Goal: Task Accomplishment & Management: Use online tool/utility

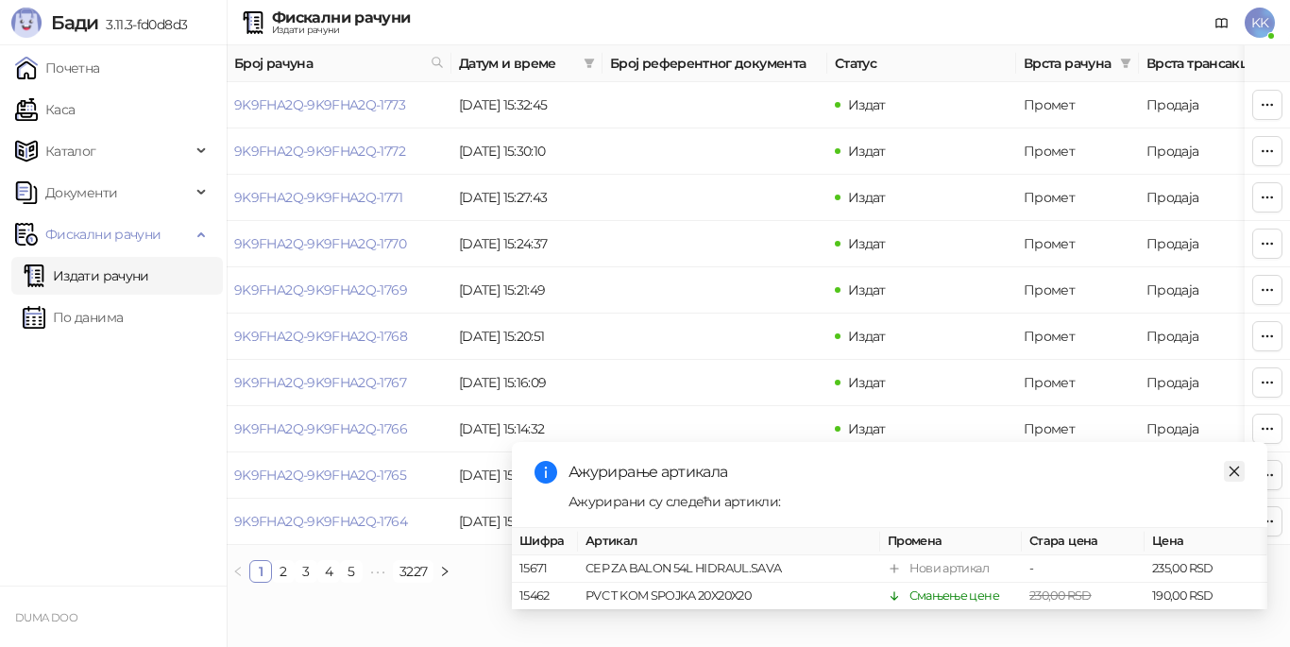
click at [1228, 465] on icon "close" at bounding box center [1233, 471] width 13 height 13
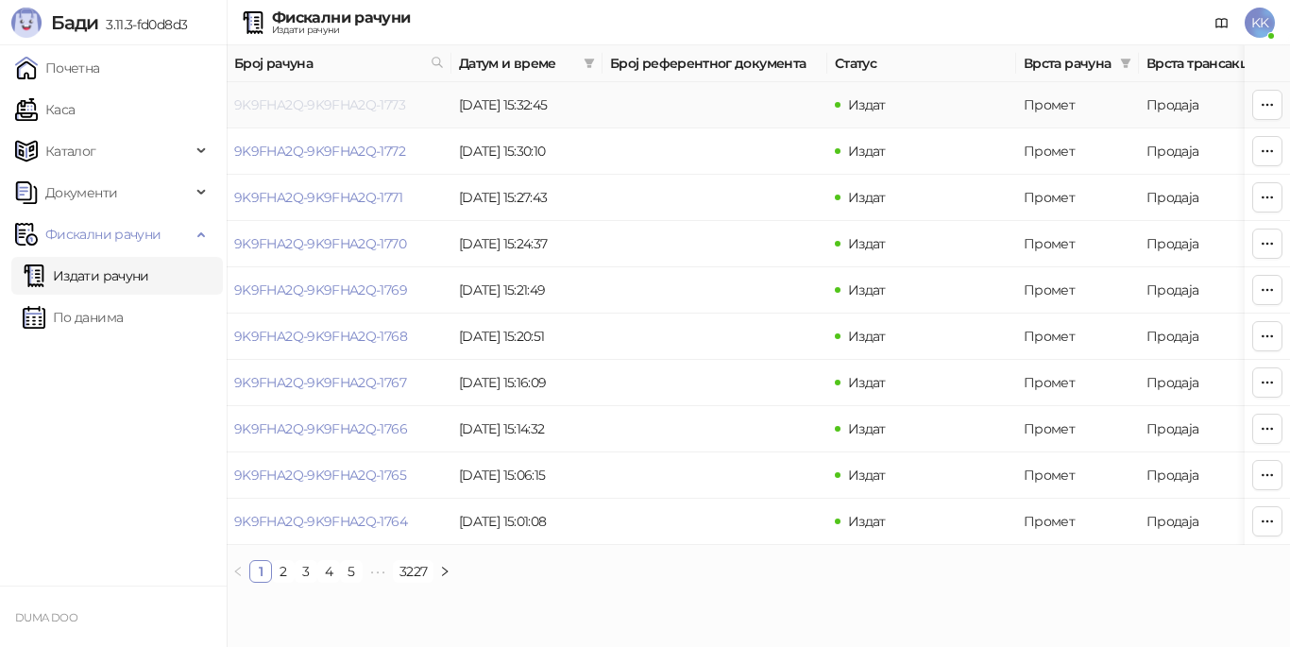
click at [305, 103] on link "9K9FHA2Q-9K9FHA2Q-1773" at bounding box center [319, 104] width 171 height 17
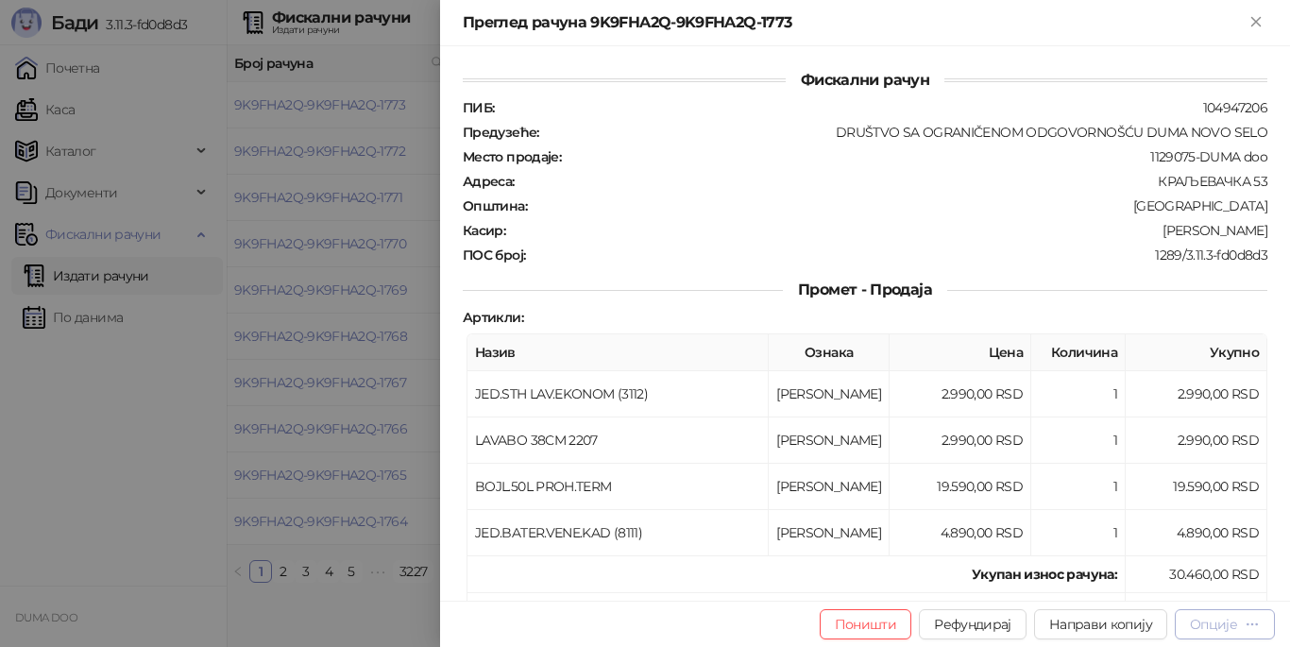
click at [1200, 615] on div "Опције" at bounding box center [1225, 624] width 70 height 18
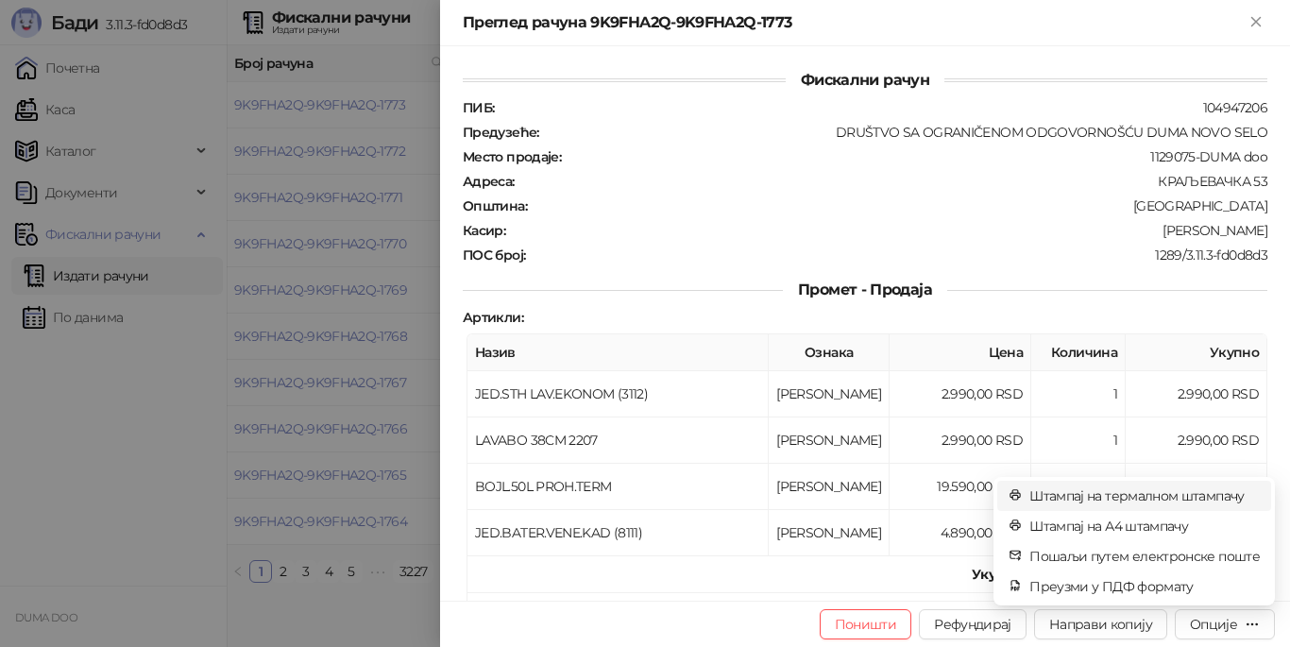
click at [1164, 495] on span "Штампај на термалном штампачу" at bounding box center [1144, 495] width 230 height 21
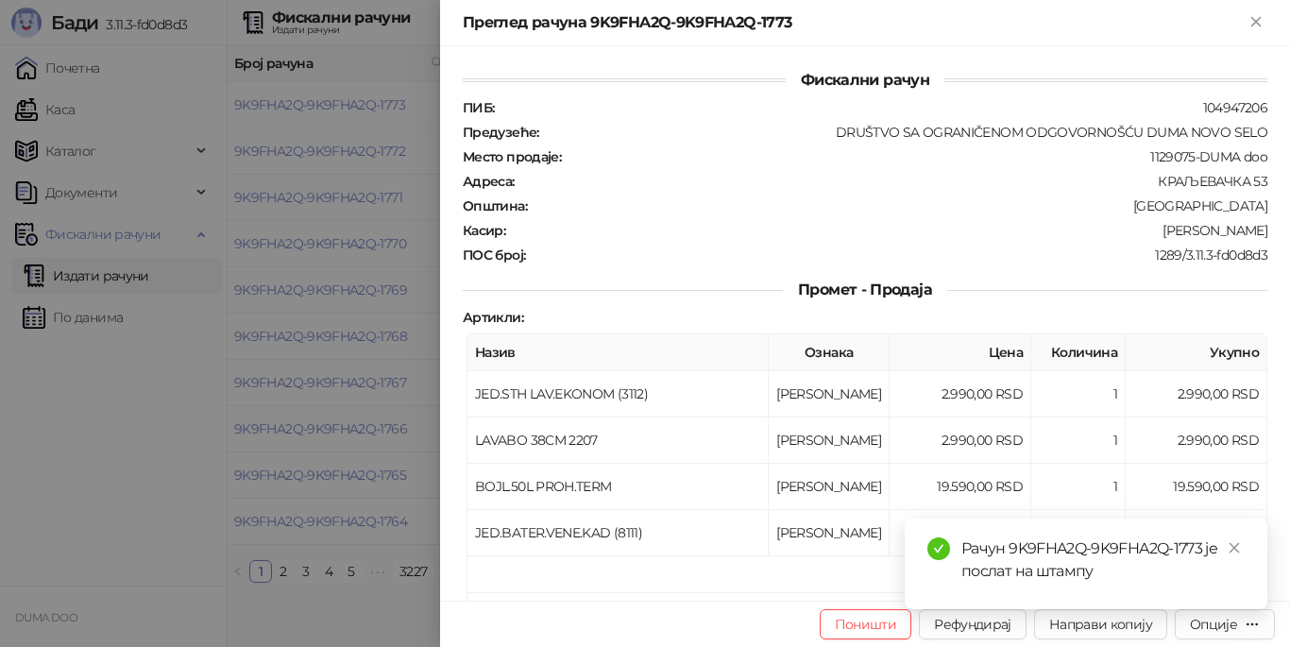
click at [1214, 609] on div "Рачун 9K9FHA2Q-9K9FHA2Q-1773 је послат на штампу" at bounding box center [1086, 563] width 363 height 91
click at [1217, 627] on div "Опције" at bounding box center [1213, 624] width 47 height 17
click at [1162, 497] on span "Штампај на термалном штампачу" at bounding box center [1144, 495] width 230 height 21
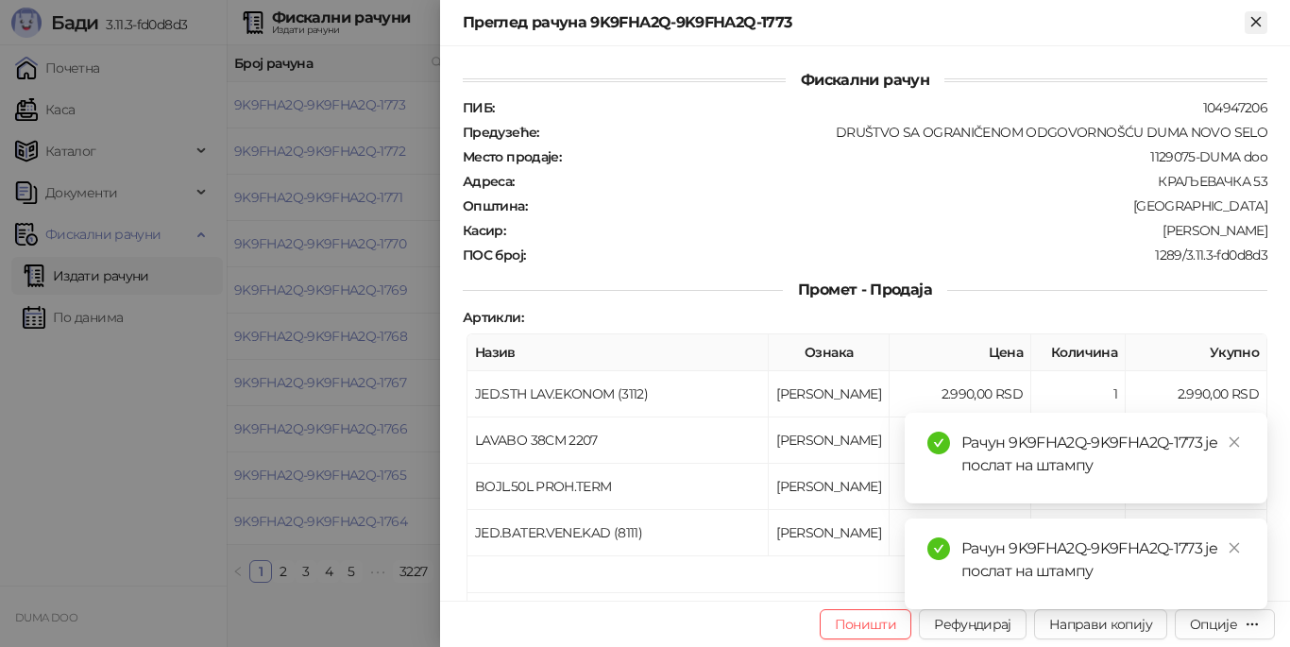
click at [1255, 22] on icon "Close" at bounding box center [1255, 21] width 8 height 8
